Goal: Obtain resource: Download file/media

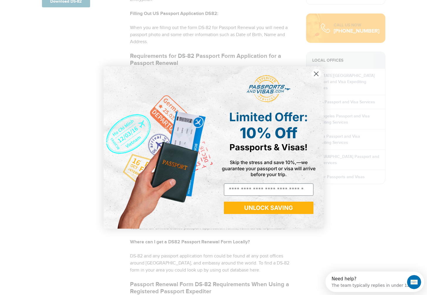
scroll to position [294, 0]
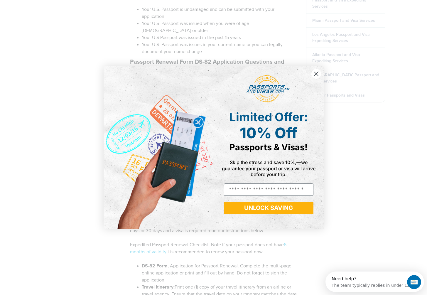
click at [316, 75] on circle "Close dialog" at bounding box center [316, 74] width 10 height 10
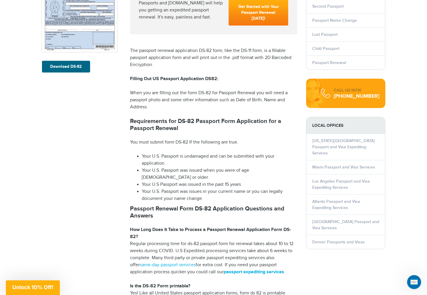
scroll to position [0, 0]
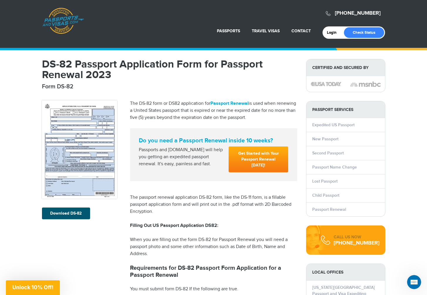
click at [72, 213] on link "Download DS-82" at bounding box center [66, 214] width 48 height 12
